Goal: Transaction & Acquisition: Purchase product/service

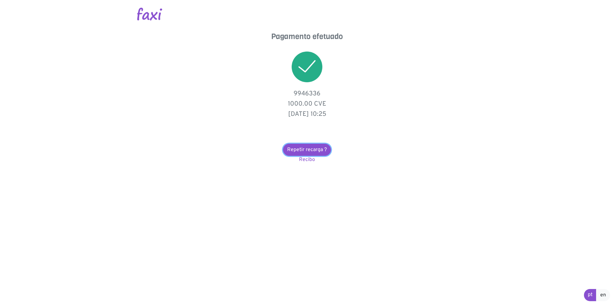
click at [313, 152] on link "Repetir recarga ?" at bounding box center [307, 150] width 48 height 12
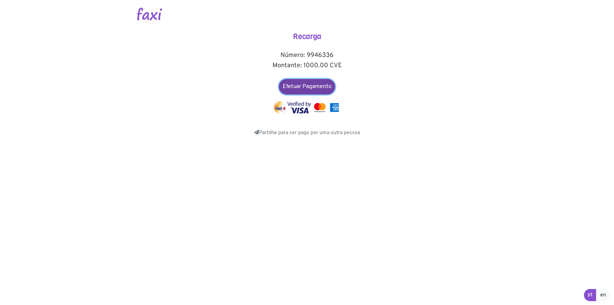
click at [307, 87] on link "Efetuar Pagamento" at bounding box center [307, 86] width 56 height 15
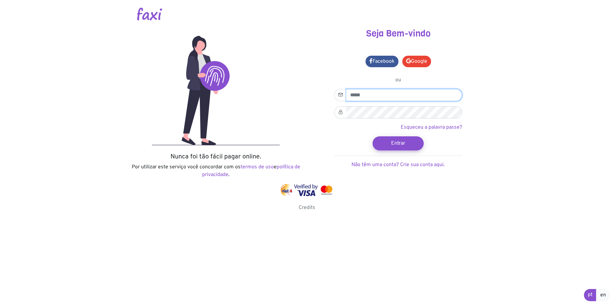
click at [374, 95] on input "email" at bounding box center [405, 95] width 116 height 12
click at [418, 59] on link "Google" at bounding box center [417, 62] width 29 height 12
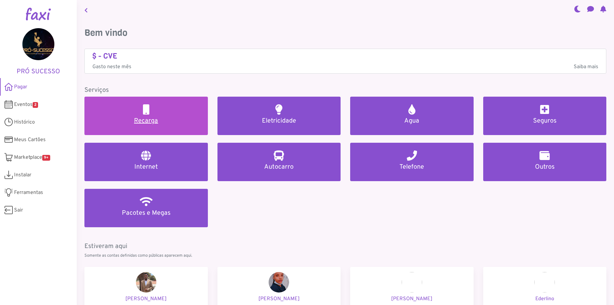
click at [159, 122] on h5 "Recarga" at bounding box center [146, 121] width 108 height 8
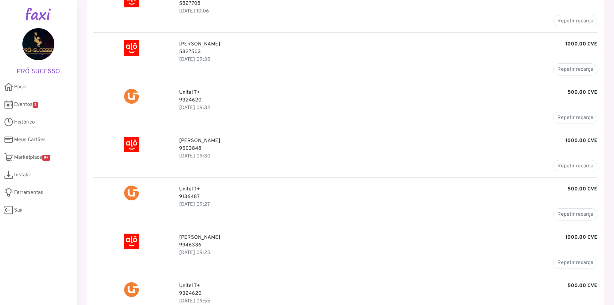
scroll to position [96, 0]
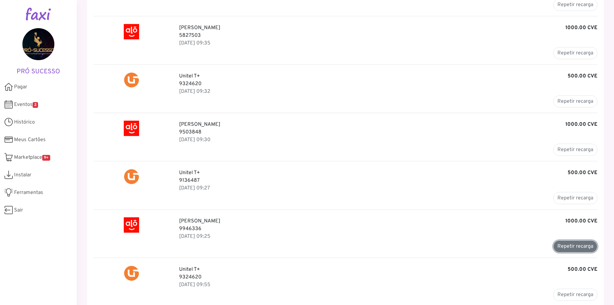
click at [567, 245] on button "Repetir recarga" at bounding box center [576, 246] width 44 height 12
type input "*******"
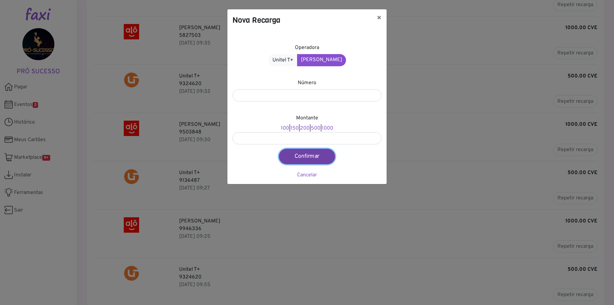
click at [306, 157] on button "Confirmar" at bounding box center [307, 156] width 56 height 15
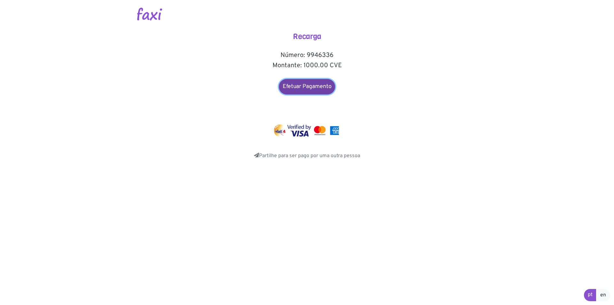
click at [309, 81] on link "Efetuar Pagamento" at bounding box center [307, 86] width 56 height 15
click at [317, 86] on link "Efetuar Pagamento" at bounding box center [307, 86] width 56 height 15
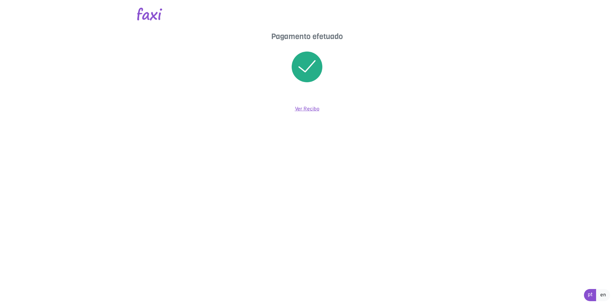
click at [304, 108] on link "Ver Recibo" at bounding box center [307, 109] width 25 height 6
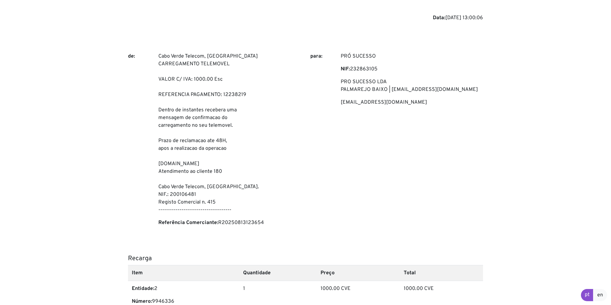
scroll to position [151, 0]
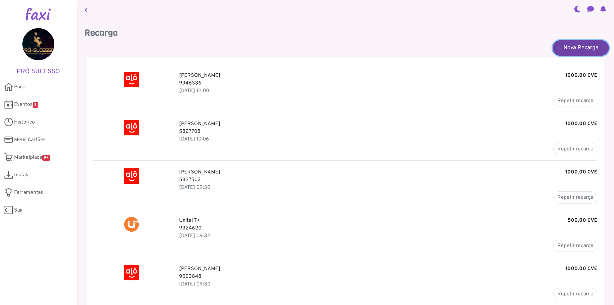
click at [591, 47] on link "Nova Recarga" at bounding box center [581, 47] width 56 height 15
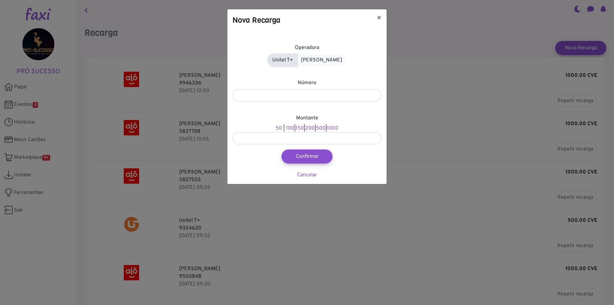
click at [281, 56] on link "Unitel T+" at bounding box center [282, 60] width 29 height 12
click at [300, 94] on input "number" at bounding box center [307, 95] width 149 height 12
type input "*******"
click at [324, 126] on link "500" at bounding box center [321, 128] width 10 height 6
type input "***"
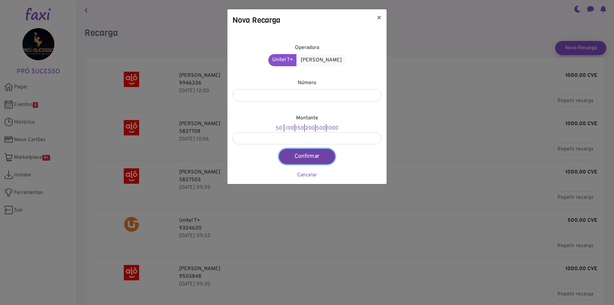
click at [317, 156] on button "Confirmar" at bounding box center [307, 156] width 56 height 15
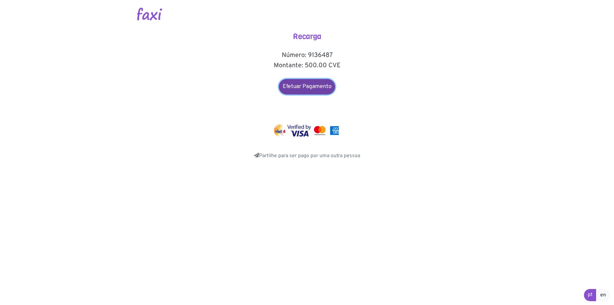
click at [307, 87] on link "Efetuar Pagamento" at bounding box center [307, 86] width 56 height 15
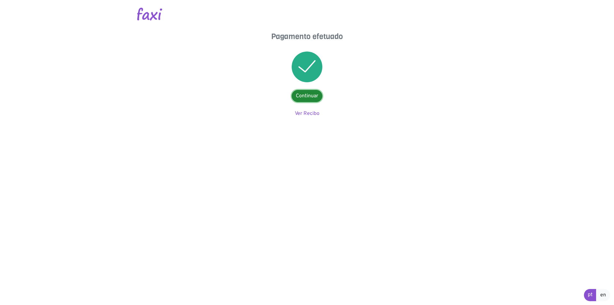
click at [316, 97] on link "Continuar" at bounding box center [307, 96] width 31 height 12
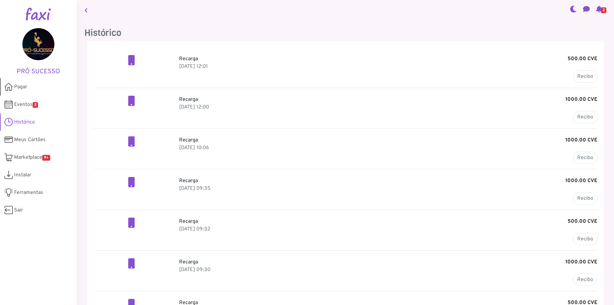
click at [37, 88] on link "Pagar" at bounding box center [38, 87] width 77 height 18
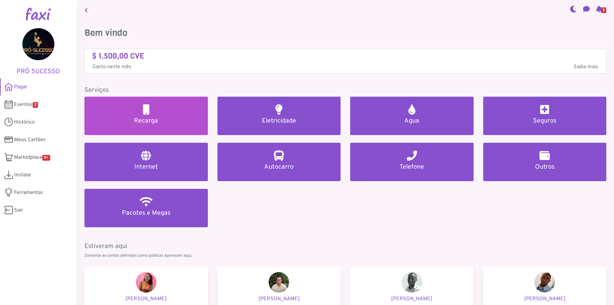
click at [120, 108] on link "Recarga" at bounding box center [146, 116] width 124 height 38
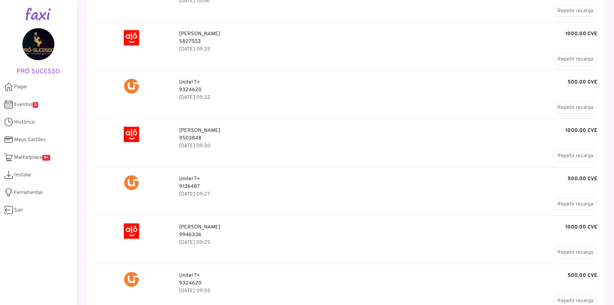
scroll to position [192, 0]
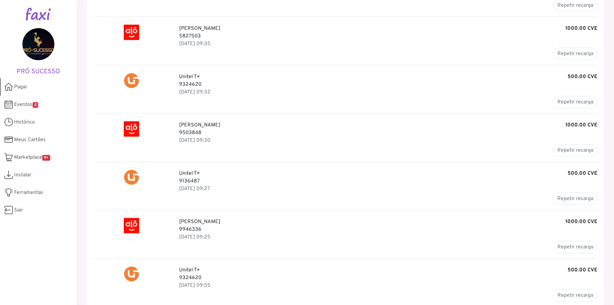
click at [27, 88] on span "Pagar" at bounding box center [20, 87] width 13 height 8
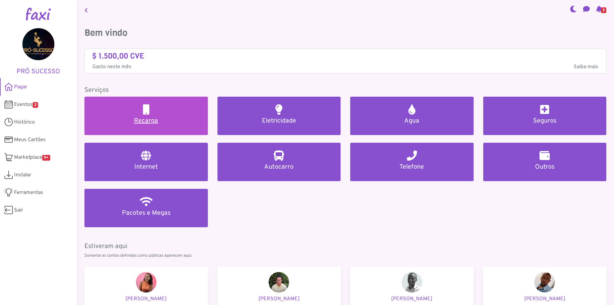
click at [158, 107] on link "Recarga" at bounding box center [146, 116] width 124 height 38
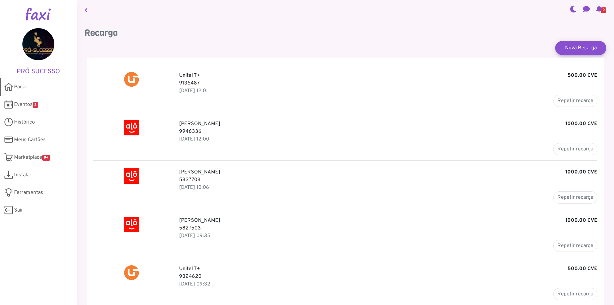
click at [24, 83] on link "Pagar" at bounding box center [38, 87] width 77 height 18
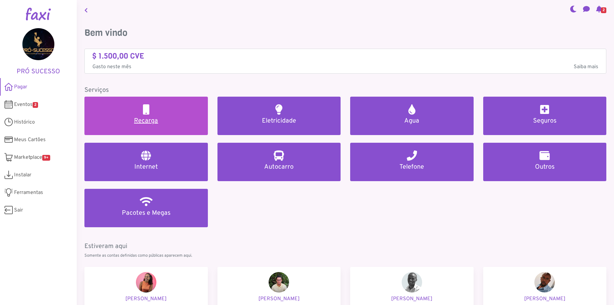
click at [149, 109] on link "Recarga" at bounding box center [146, 116] width 124 height 38
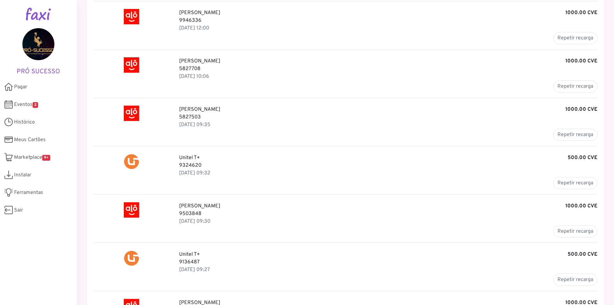
scroll to position [96, 0]
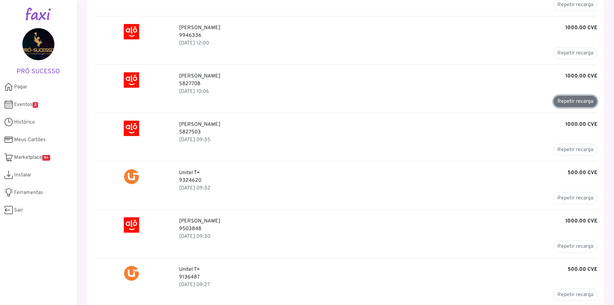
click at [574, 104] on button "Repetir recarga" at bounding box center [576, 101] width 44 height 12
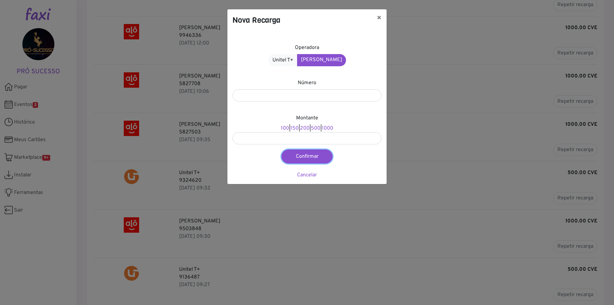
click at [304, 149] on button "Confirmar" at bounding box center [307, 156] width 51 height 14
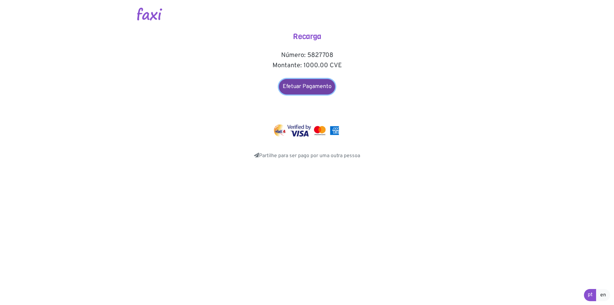
click at [313, 81] on link "Efetuar Pagamento" at bounding box center [307, 86] width 56 height 15
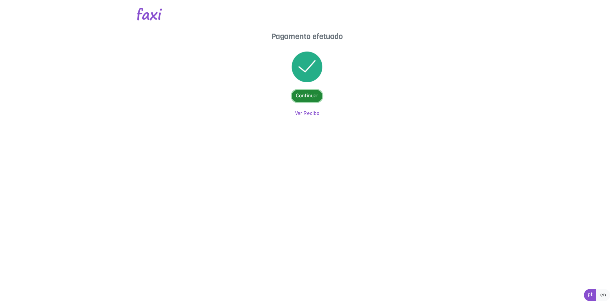
click at [305, 97] on link "Continuar" at bounding box center [307, 96] width 31 height 12
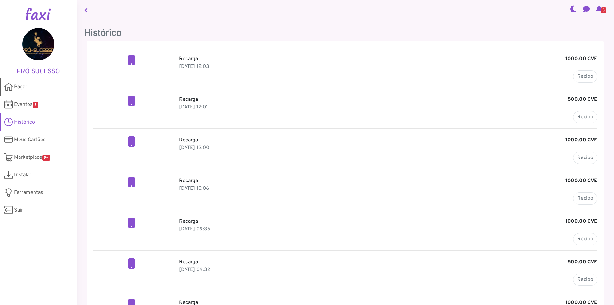
click at [26, 90] on span "Pagar" at bounding box center [20, 87] width 13 height 8
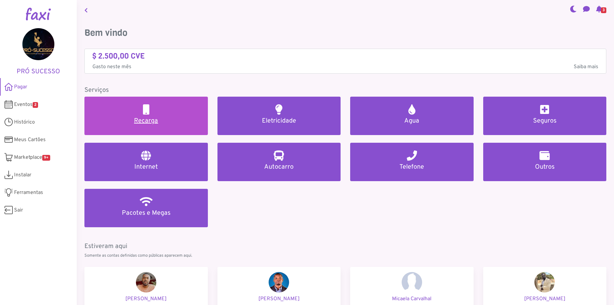
click at [152, 120] on h5 "Recarga" at bounding box center [146, 121] width 108 height 8
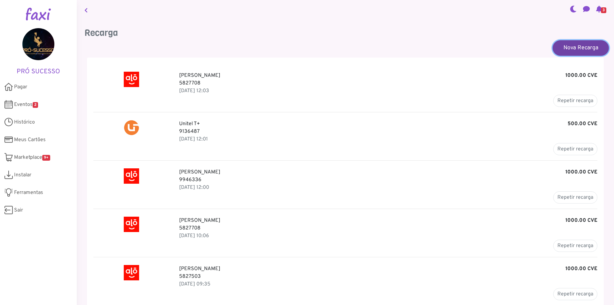
click at [581, 50] on link "Nova Recarga" at bounding box center [581, 47] width 56 height 15
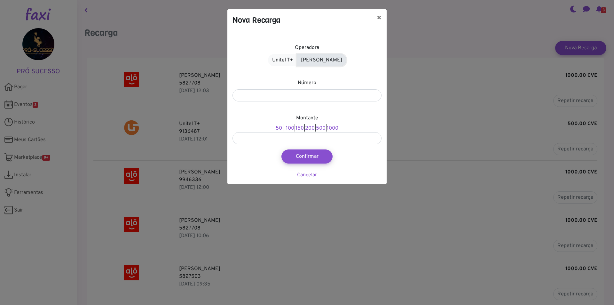
click at [321, 56] on link "Alou Móvel" at bounding box center [322, 60] width 50 height 12
click at [313, 94] on input "number" at bounding box center [307, 95] width 149 height 12
type input "*******"
click at [318, 126] on link "500" at bounding box center [316, 128] width 10 height 6
type input "***"
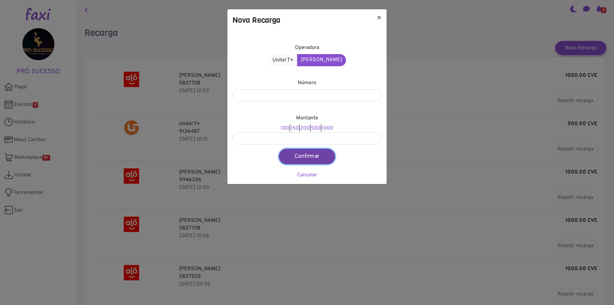
click at [316, 156] on button "Confirmar" at bounding box center [307, 156] width 56 height 15
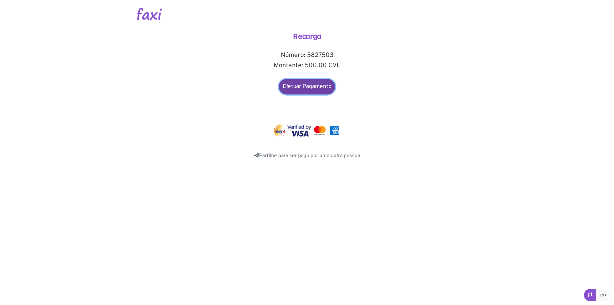
click at [315, 89] on link "Efetuar Pagamento" at bounding box center [307, 86] width 56 height 15
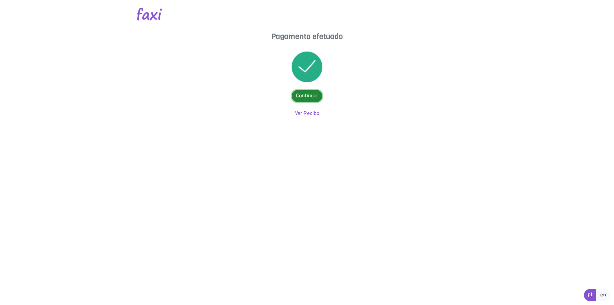
click at [315, 100] on link "Continuar" at bounding box center [307, 96] width 31 height 12
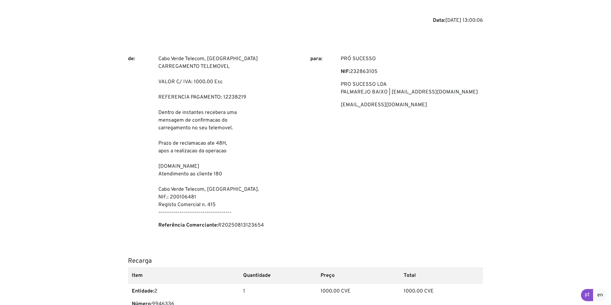
scroll to position [151, 0]
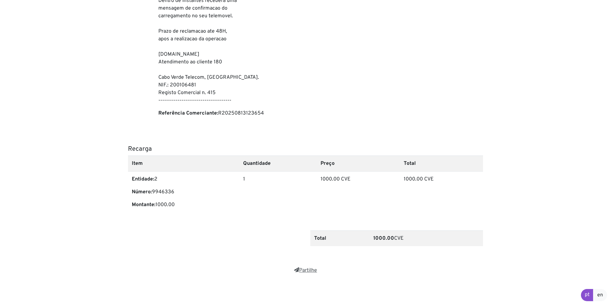
click at [302, 269] on link "Partilhe" at bounding box center [305, 270] width 23 height 6
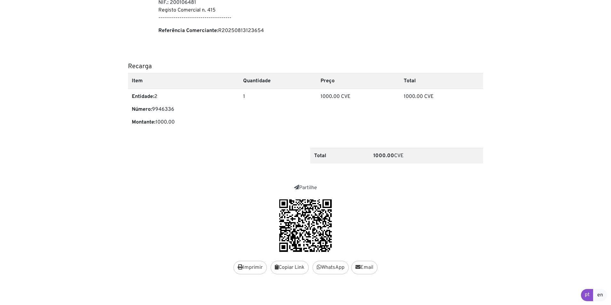
scroll to position [235, 0]
click at [251, 262] on button "Imprimir" at bounding box center [250, 266] width 33 height 13
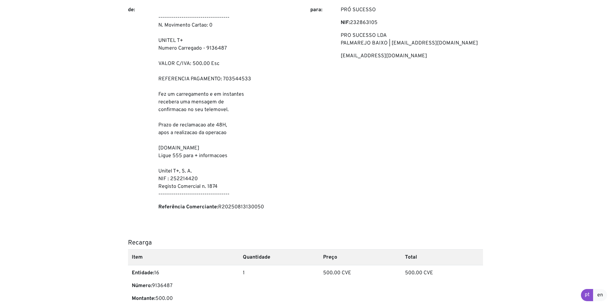
scroll to position [181, 0]
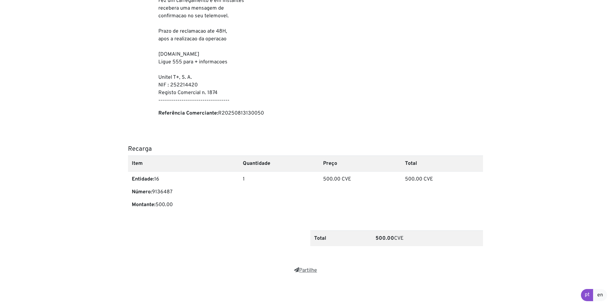
click at [309, 270] on link "Partilhe" at bounding box center [305, 270] width 23 height 6
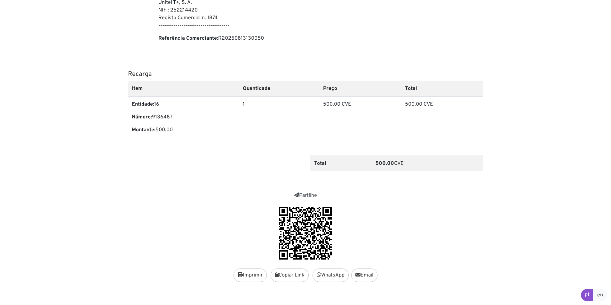
scroll to position [265, 0]
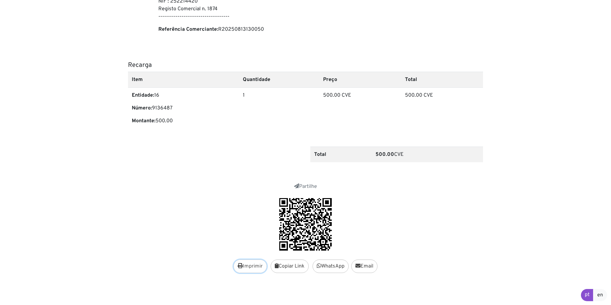
click at [251, 267] on button "Imprimir" at bounding box center [250, 266] width 33 height 13
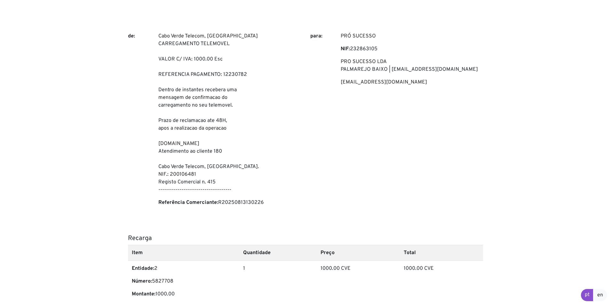
scroll to position [151, 0]
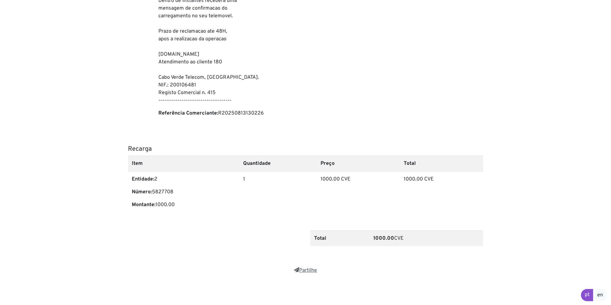
click at [301, 269] on link "Partilhe" at bounding box center [305, 270] width 23 height 6
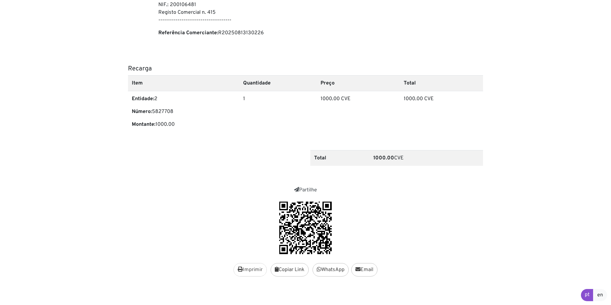
scroll to position [235, 0]
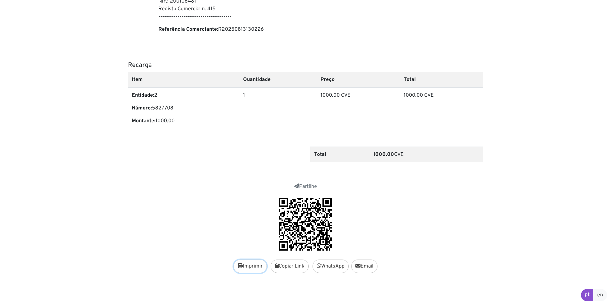
click at [252, 264] on button "Imprimir" at bounding box center [250, 266] width 33 height 13
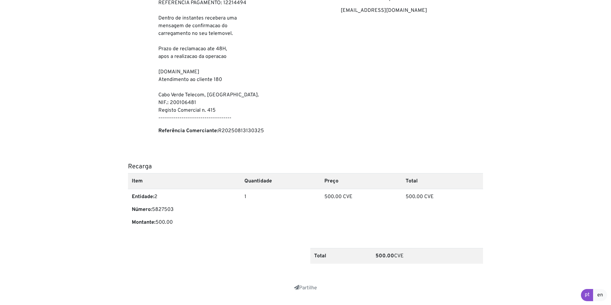
scroll to position [151, 0]
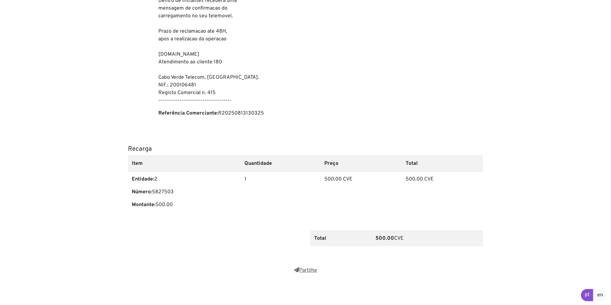
click at [306, 270] on link "Partilhe" at bounding box center [305, 270] width 23 height 6
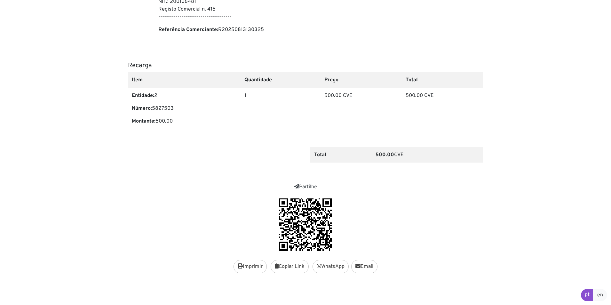
scroll to position [235, 0]
click at [254, 261] on button "Imprimir" at bounding box center [250, 266] width 33 height 13
